Goal: Task Accomplishment & Management: Manage account settings

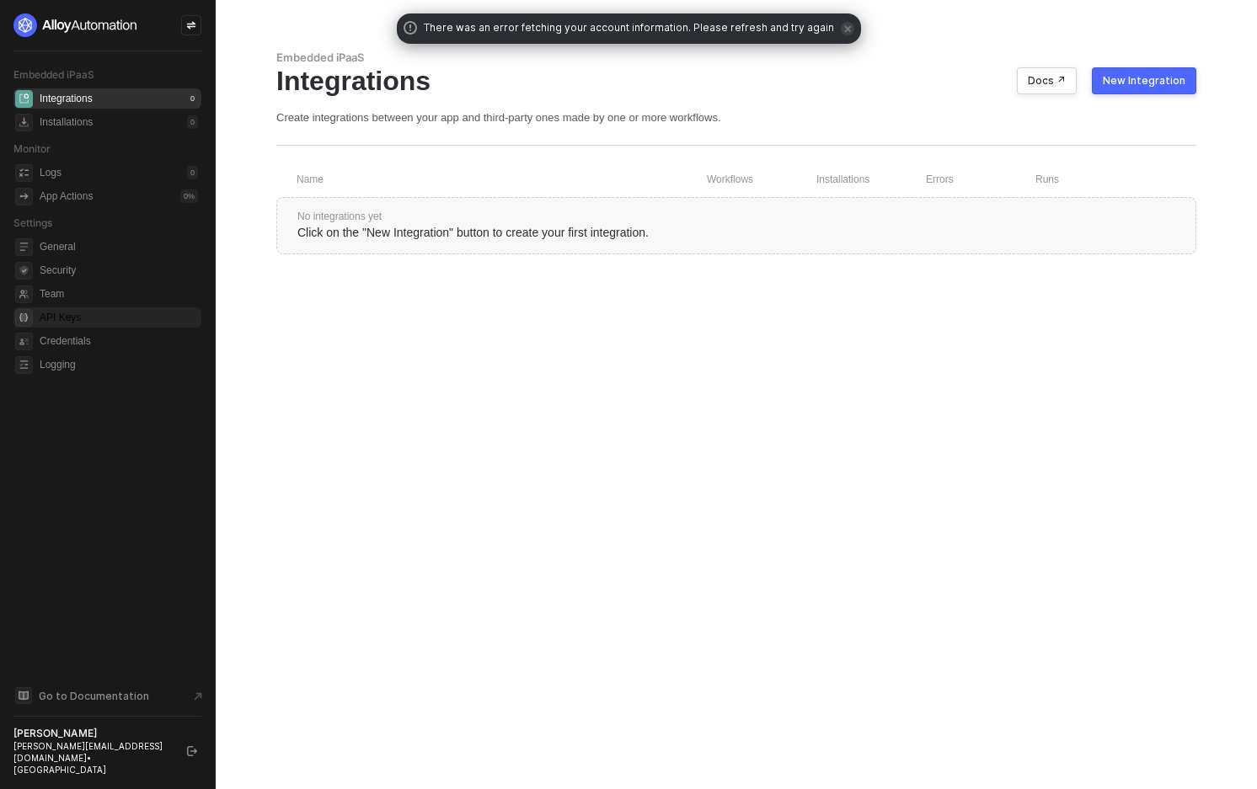
click at [172, 314] on span "API Keys" at bounding box center [119, 317] width 158 height 20
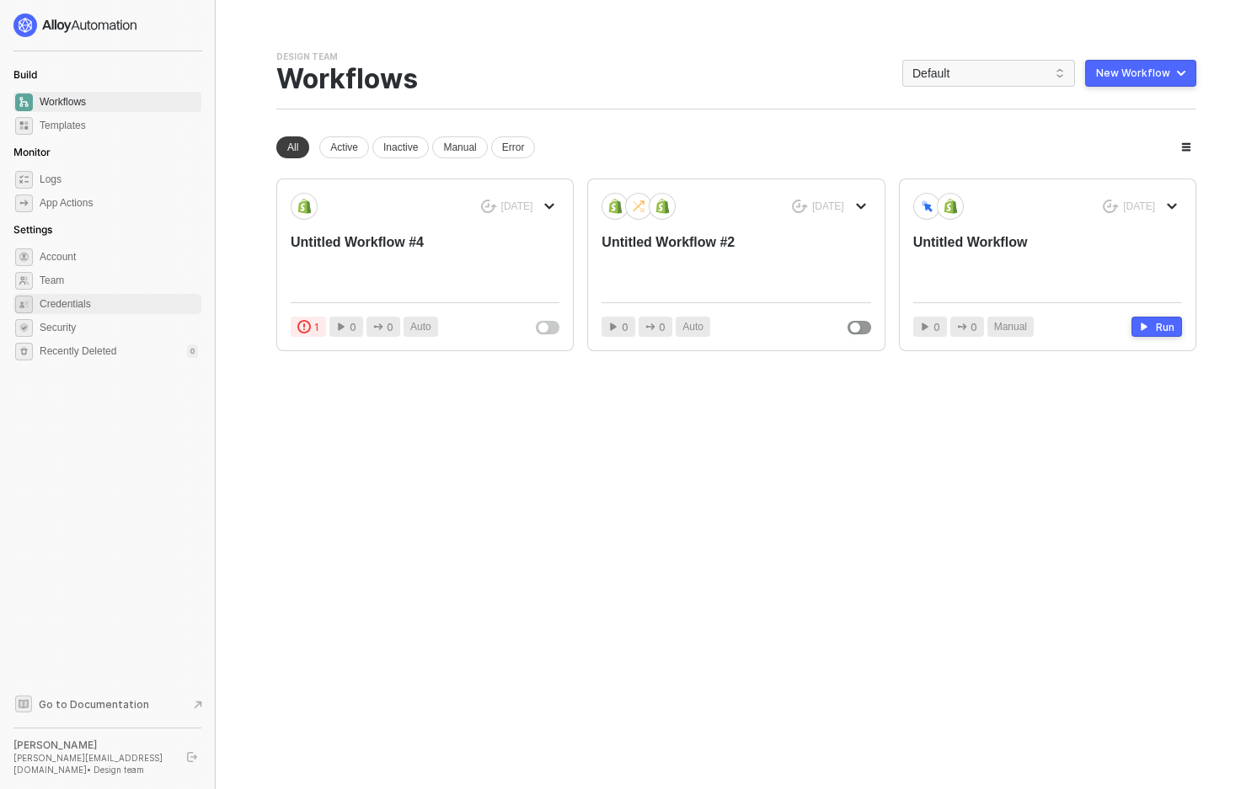
click at [145, 308] on span "Credentials" at bounding box center [119, 304] width 158 height 20
